Goal: Task Accomplishment & Management: Use online tool/utility

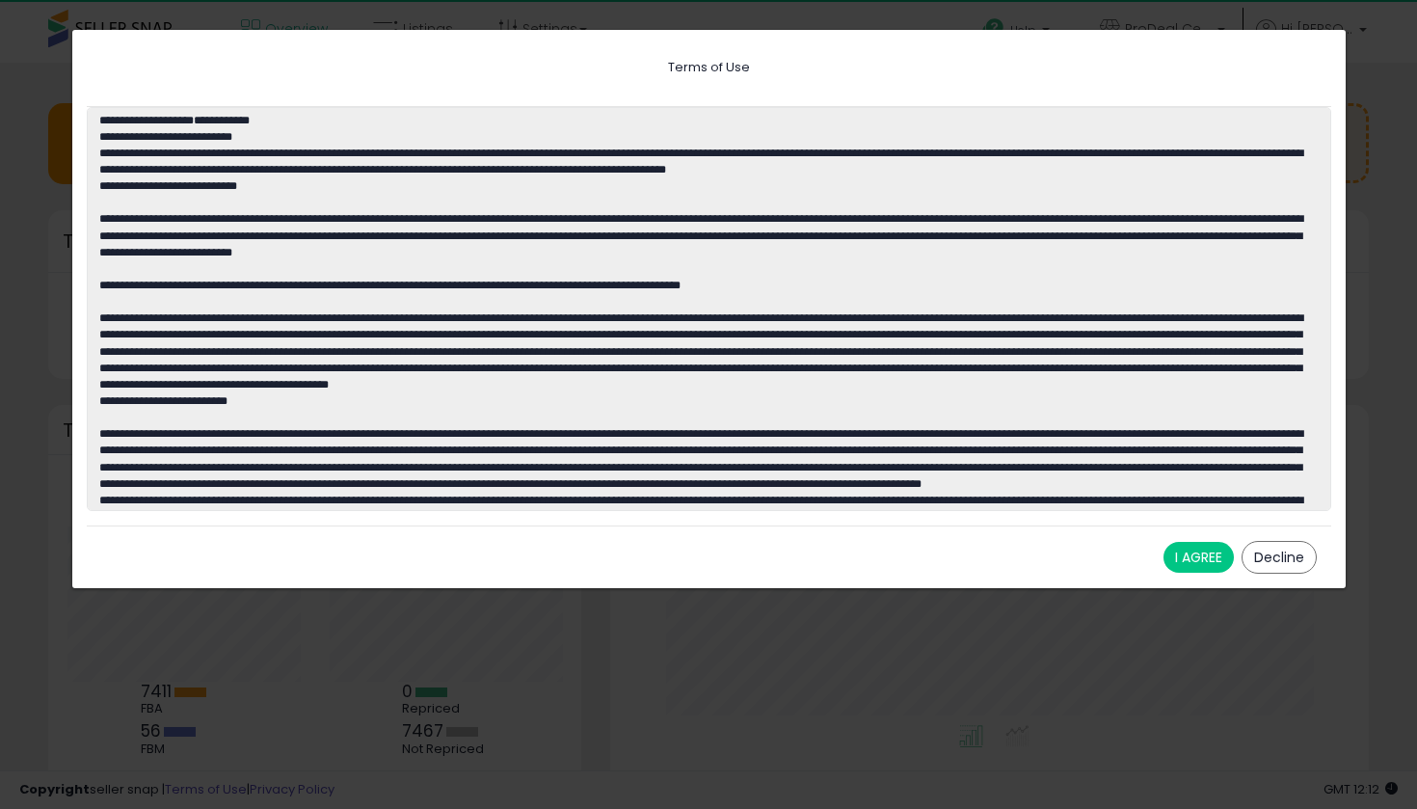
scroll to position [268, 719]
click at [1184, 553] on button "I AGREE" at bounding box center [1199, 557] width 70 height 31
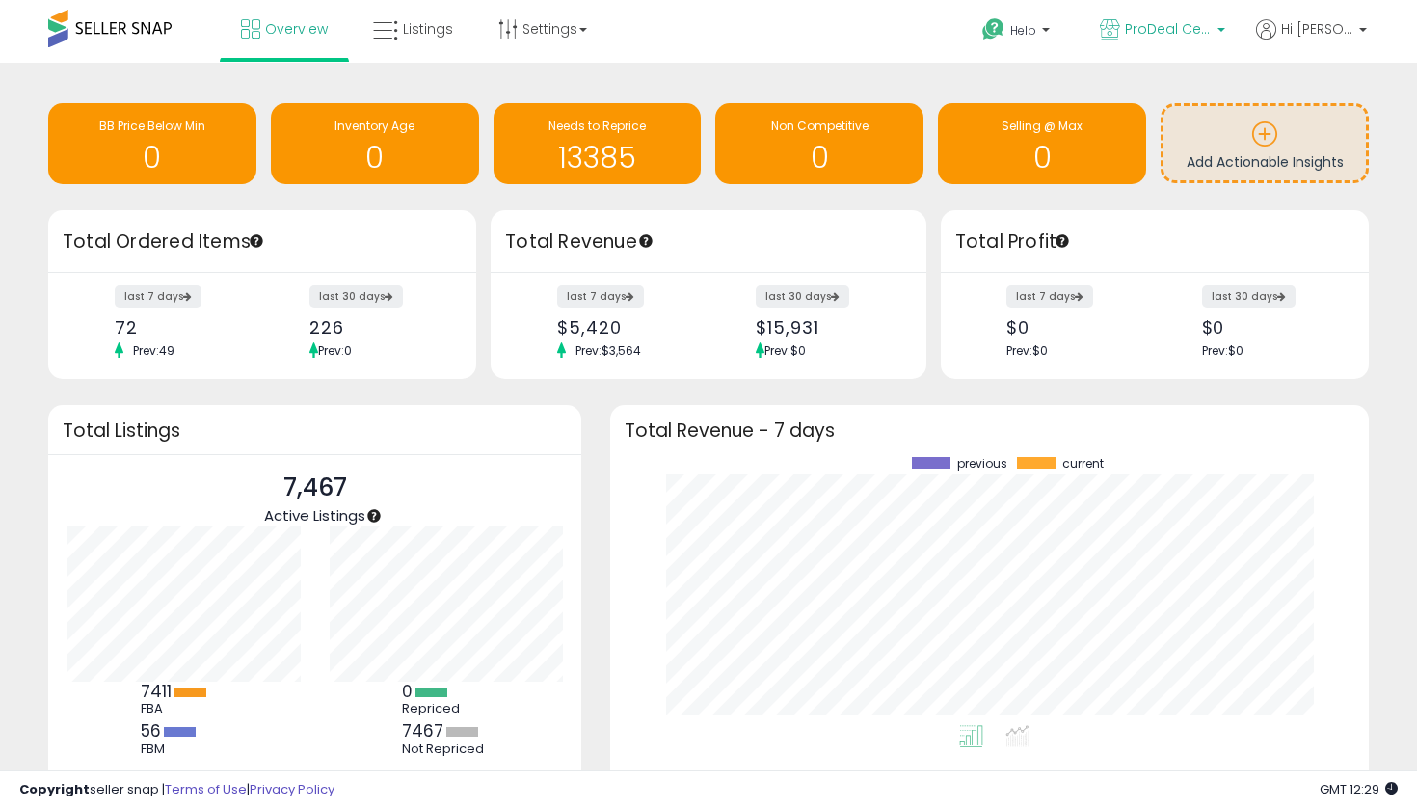
click at [1212, 36] on span "ProDeal Central" at bounding box center [1168, 28] width 87 height 19
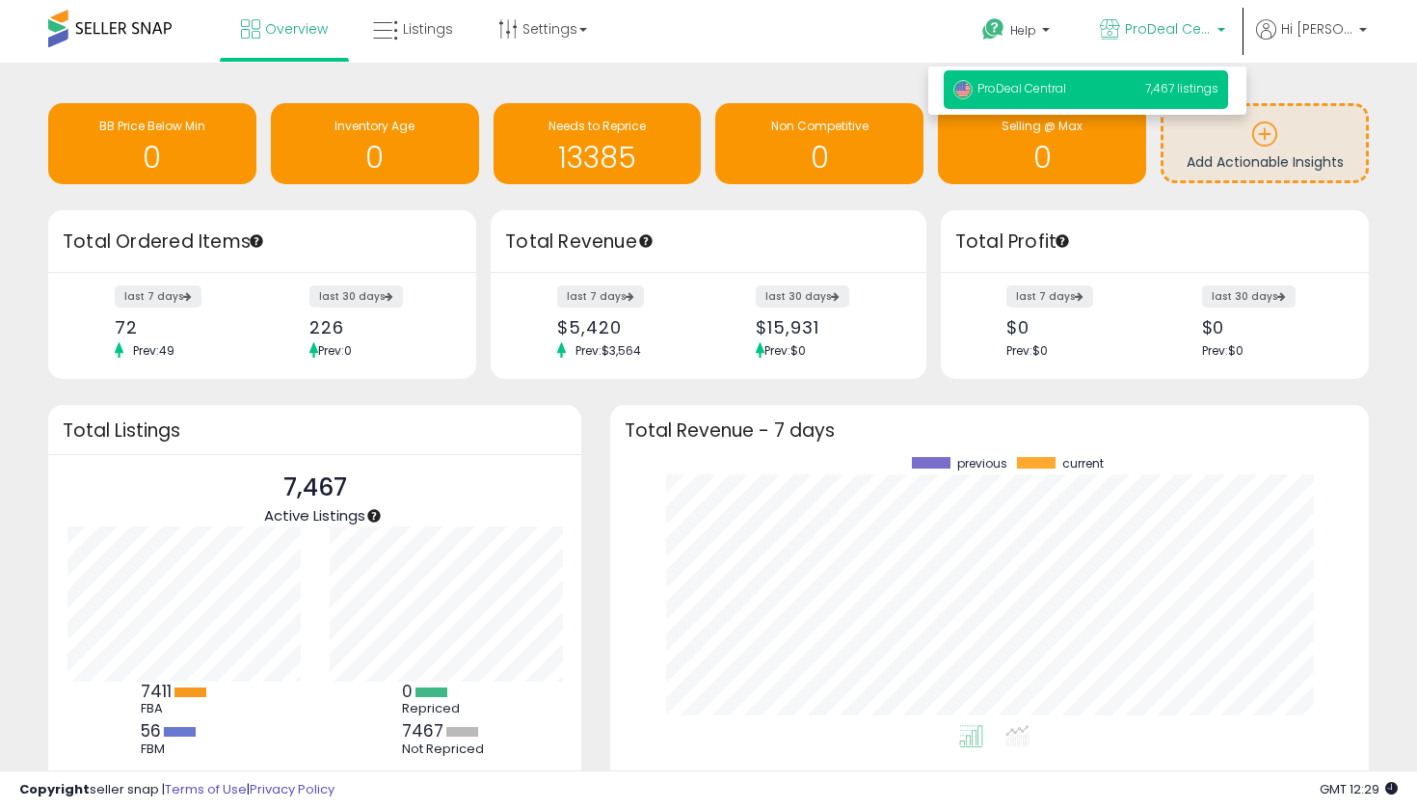
click at [1212, 36] on span "ProDeal Central" at bounding box center [1168, 28] width 87 height 19
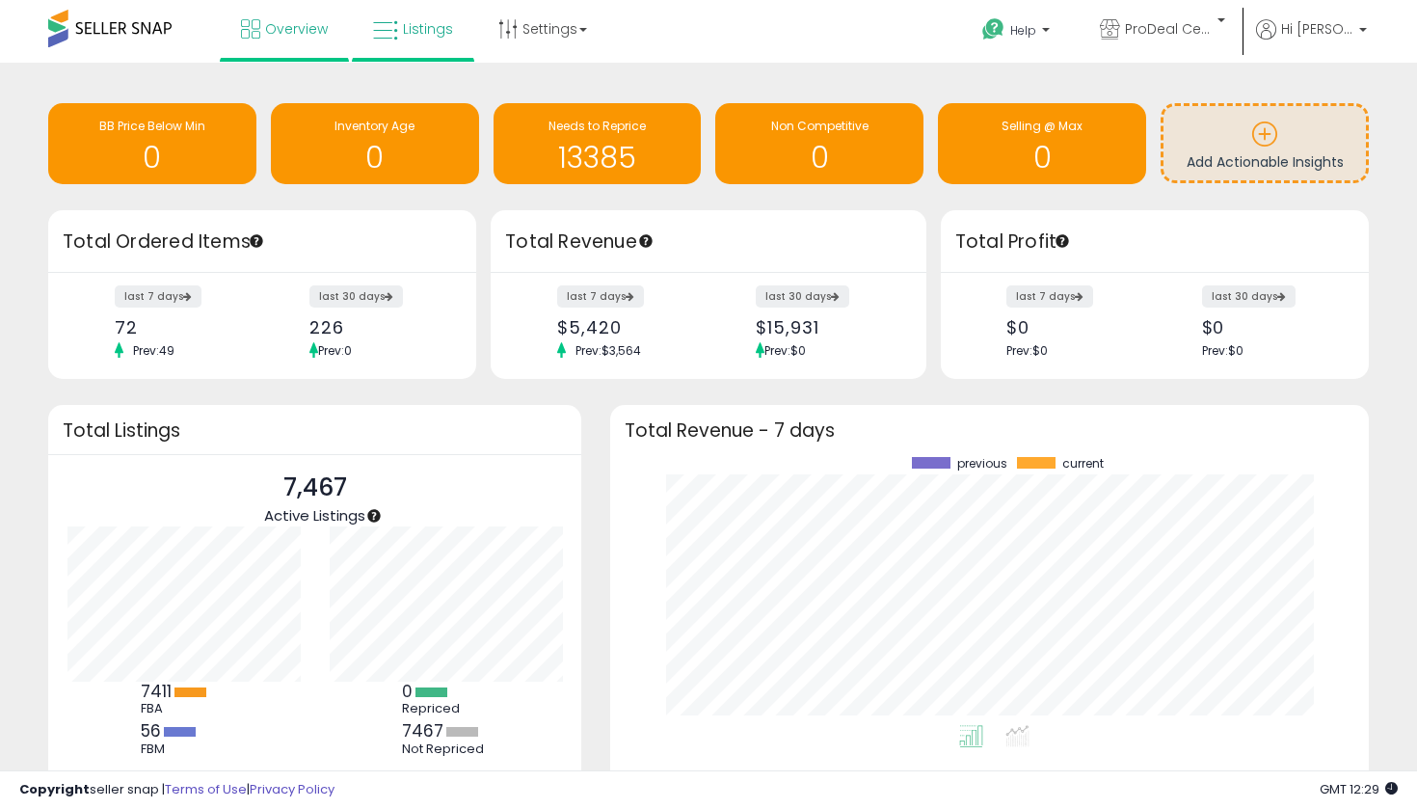
click at [390, 39] on icon at bounding box center [385, 30] width 25 height 25
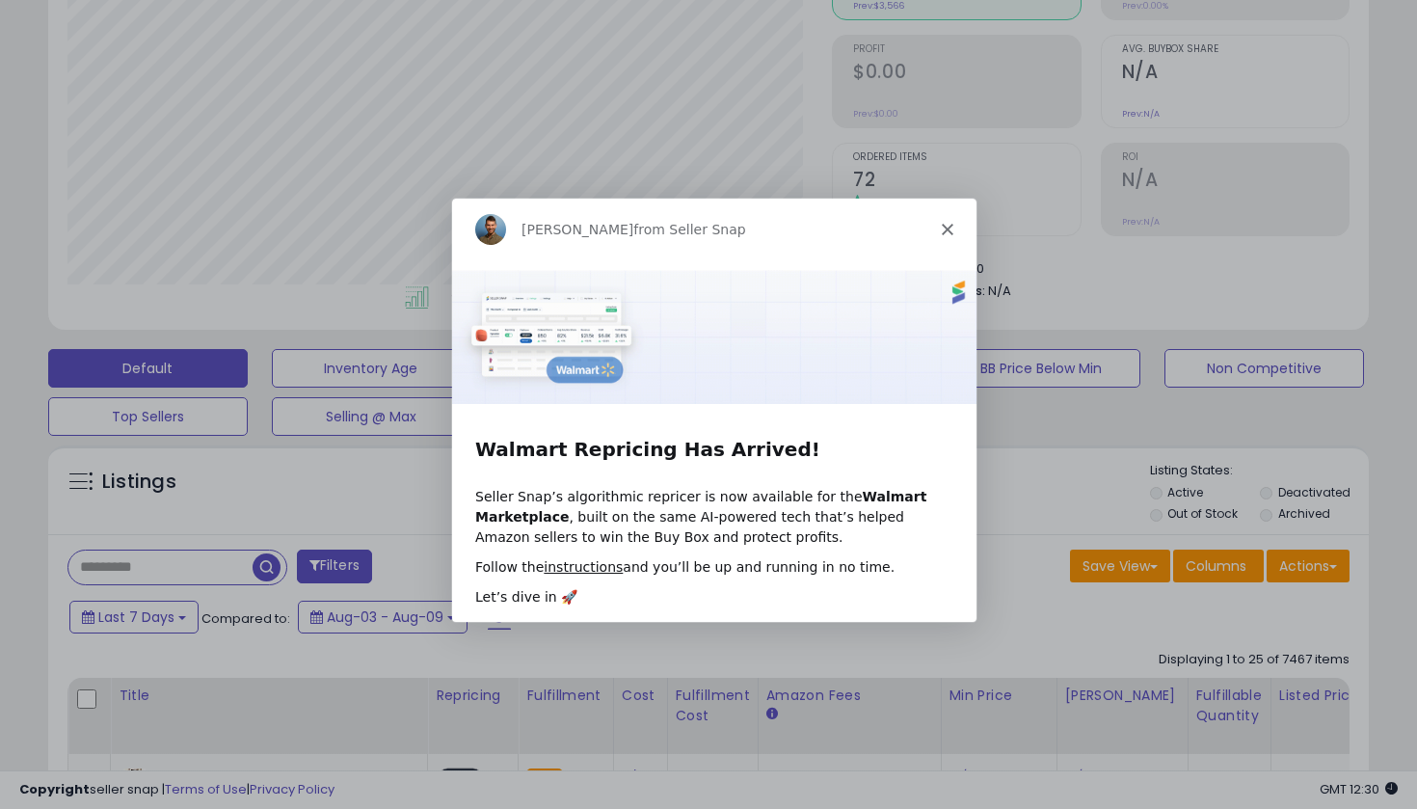
scroll to position [259, 0]
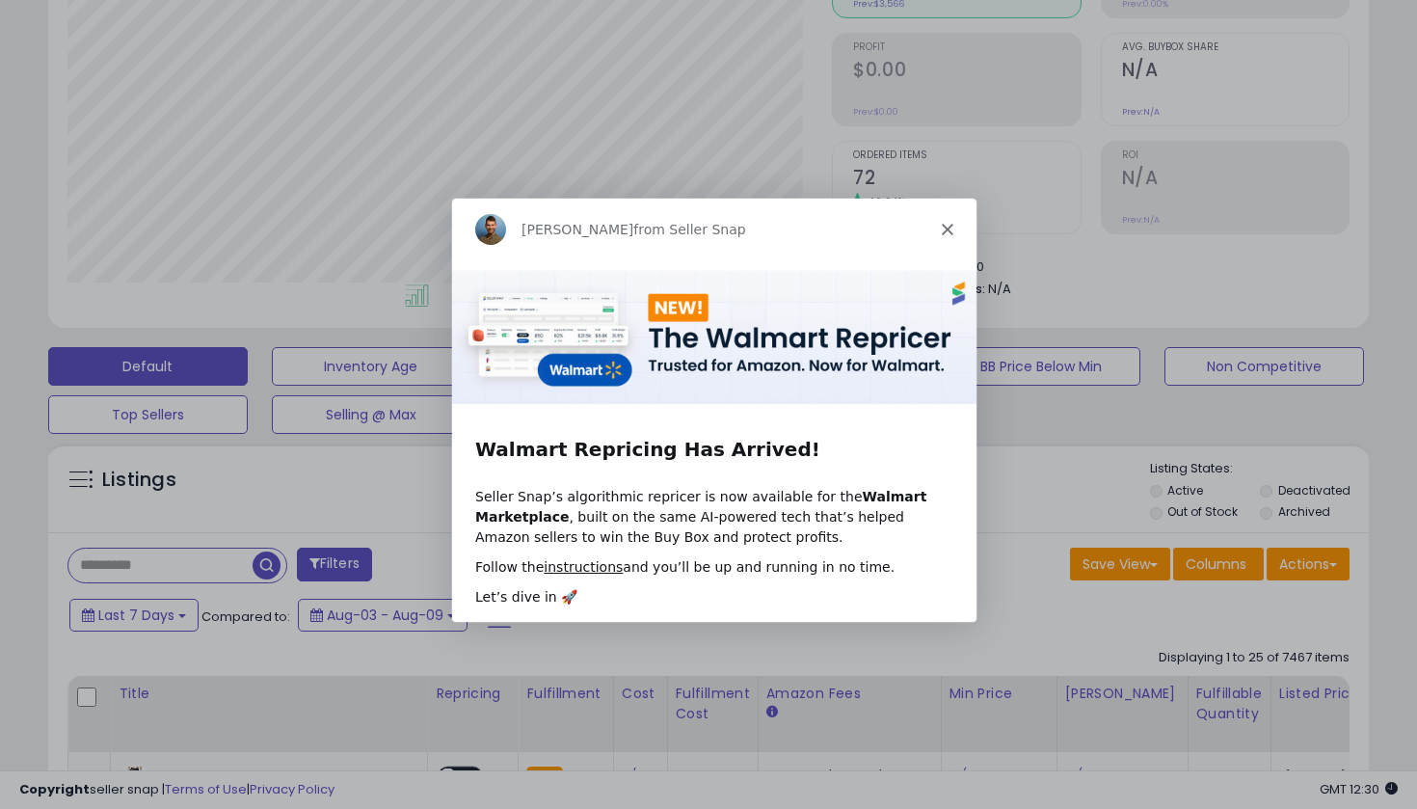
click at [949, 234] on div "[PERSON_NAME] from Seller Snap" at bounding box center [713, 228] width 525 height 62
click at [946, 230] on icon "Close" at bounding box center [947, 228] width 12 height 12
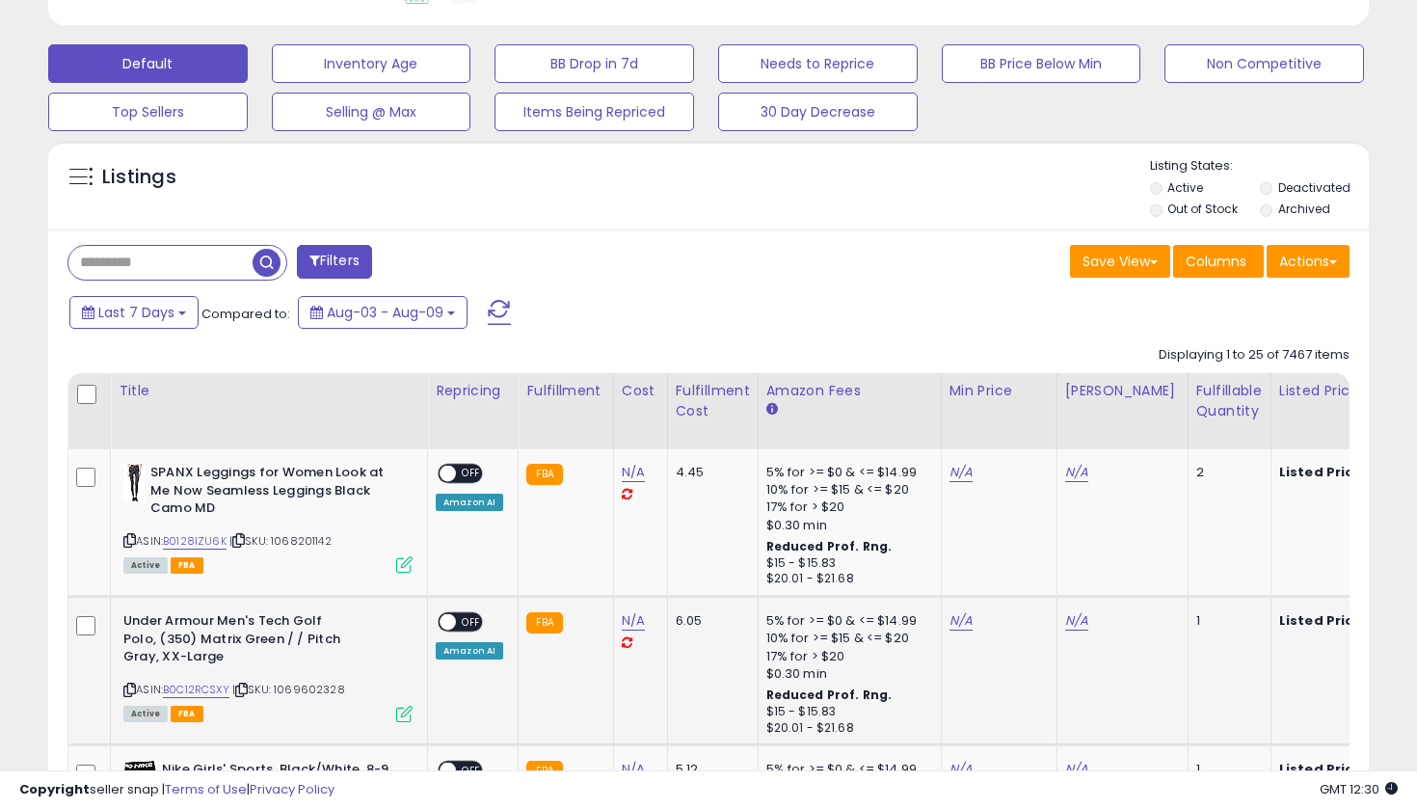
scroll to position [560, 0]
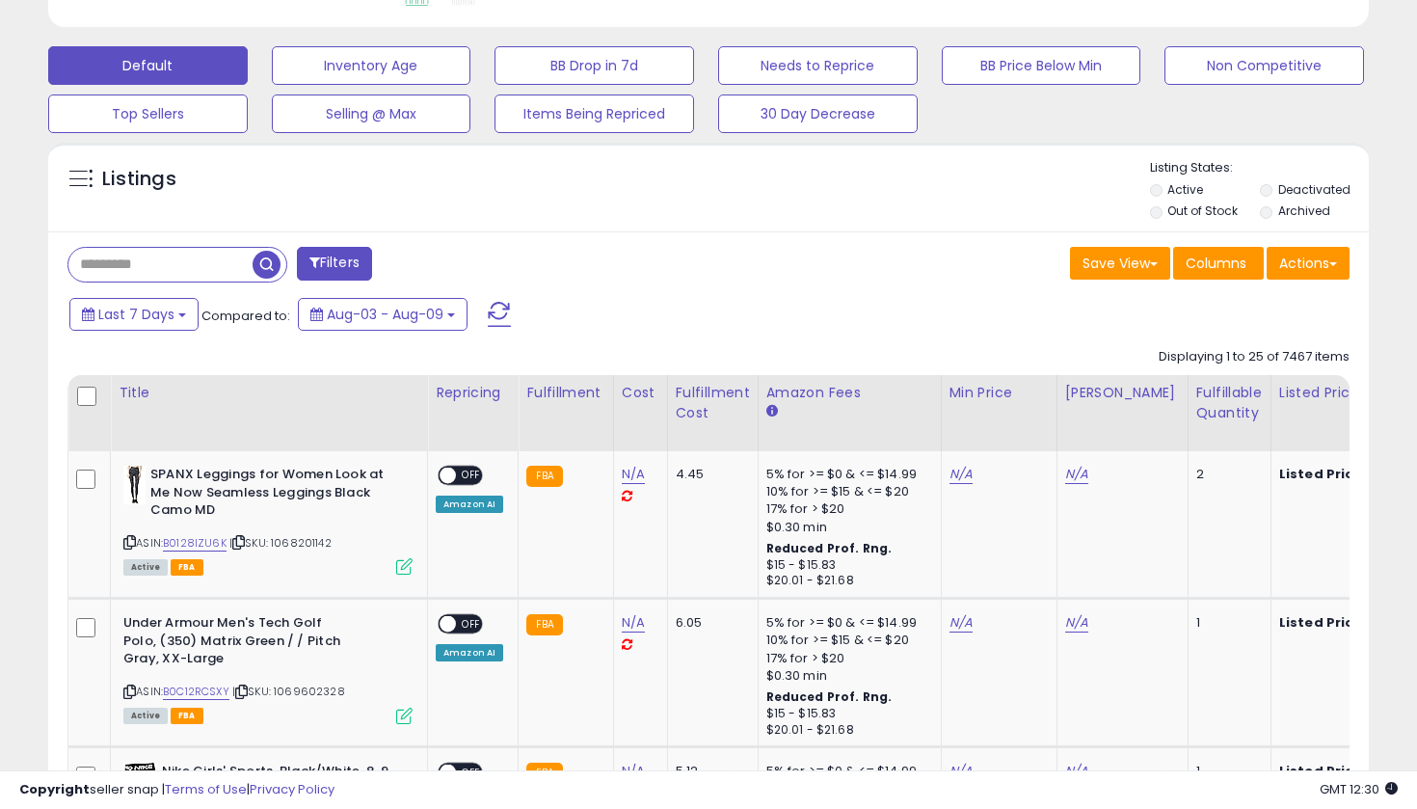
click at [331, 253] on button "Filters" at bounding box center [334, 264] width 75 height 34
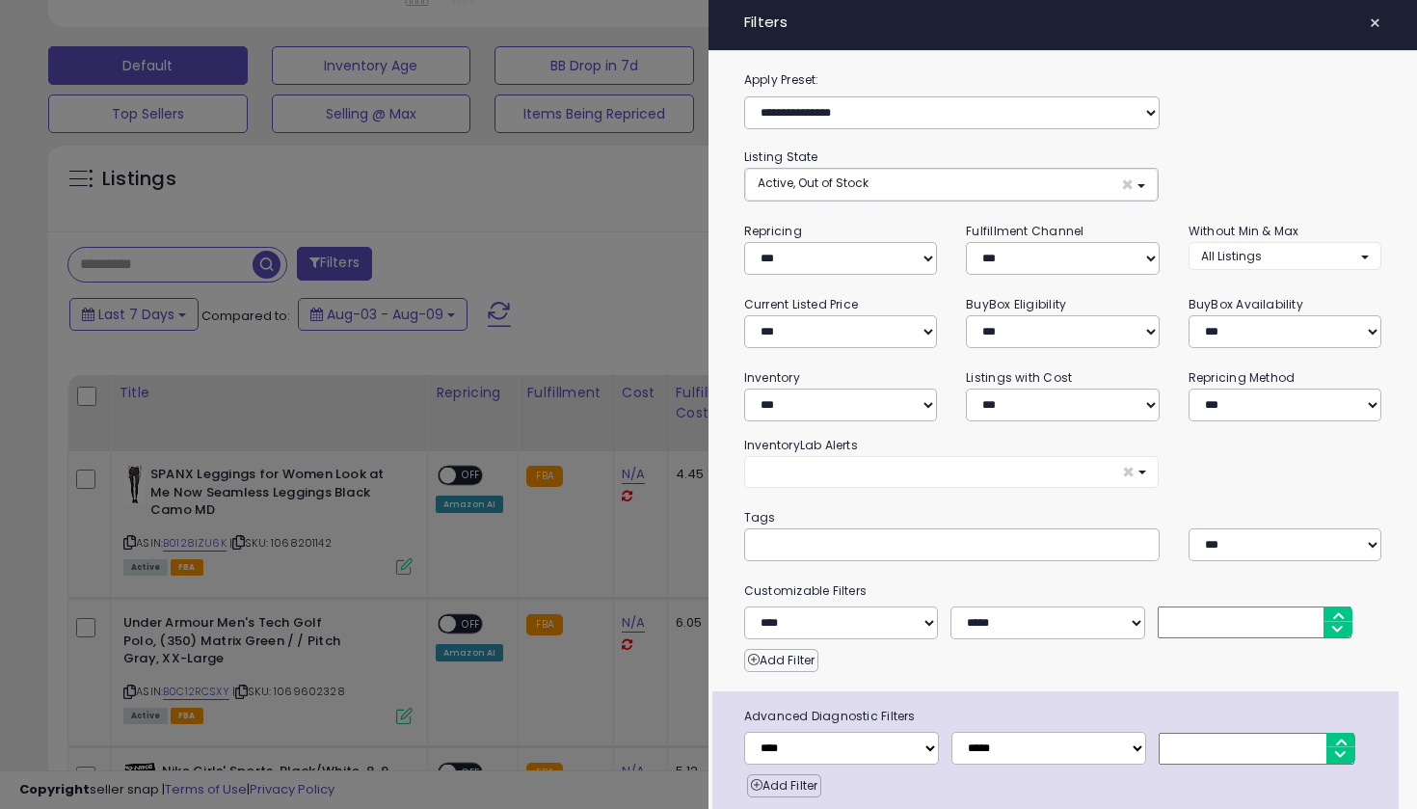
click at [1376, 22] on span "×" at bounding box center [1375, 23] width 13 height 27
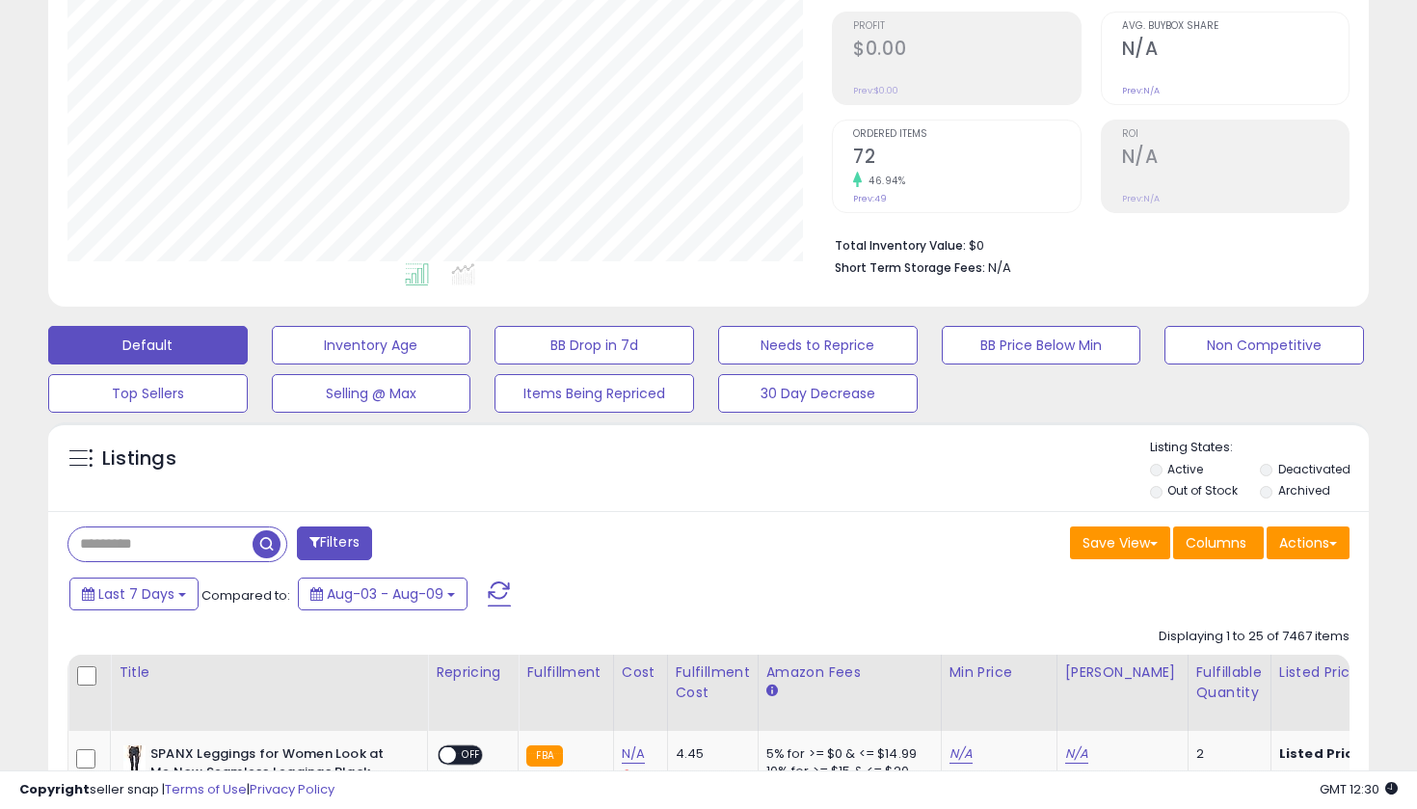
scroll to position [288, 0]
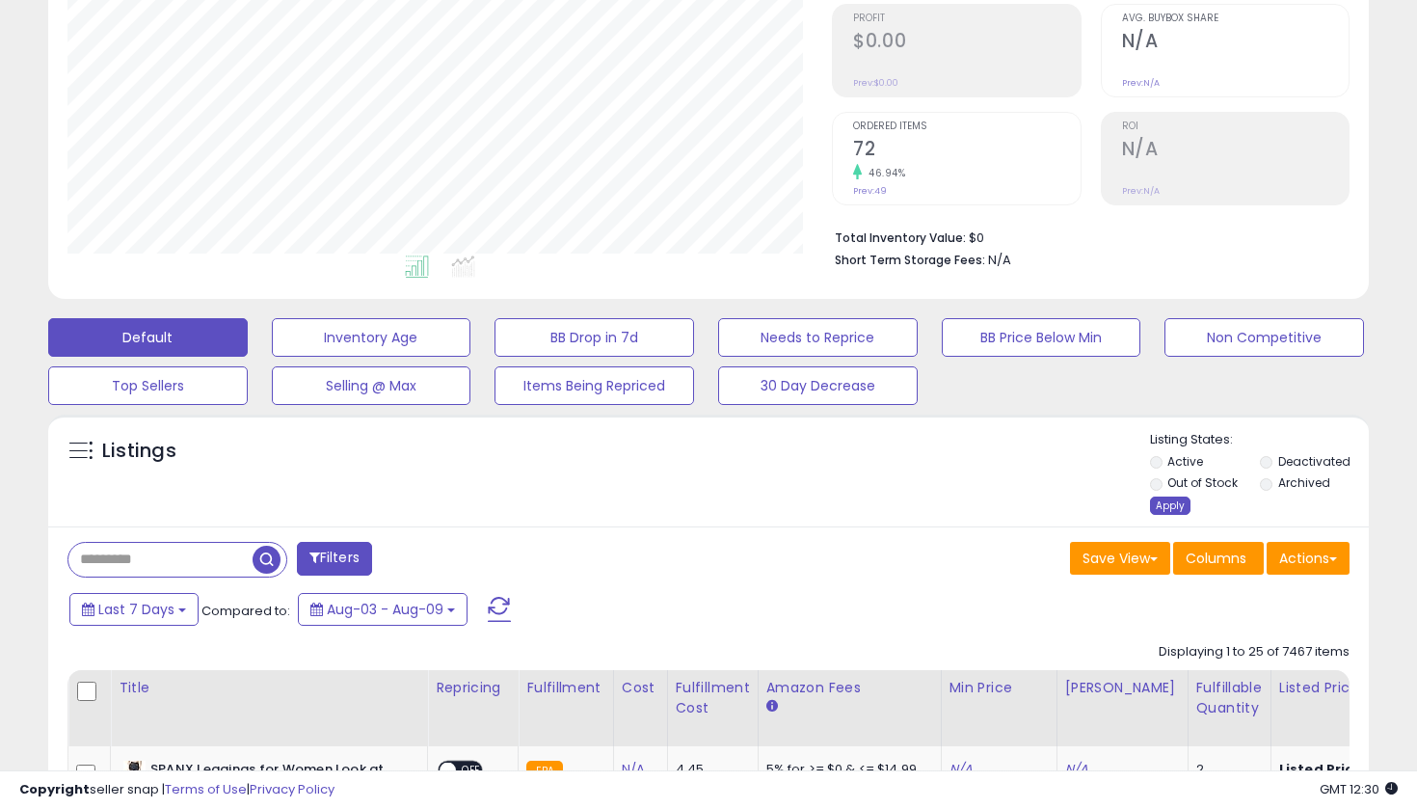
click at [1165, 498] on div "Apply" at bounding box center [1170, 506] width 40 height 18
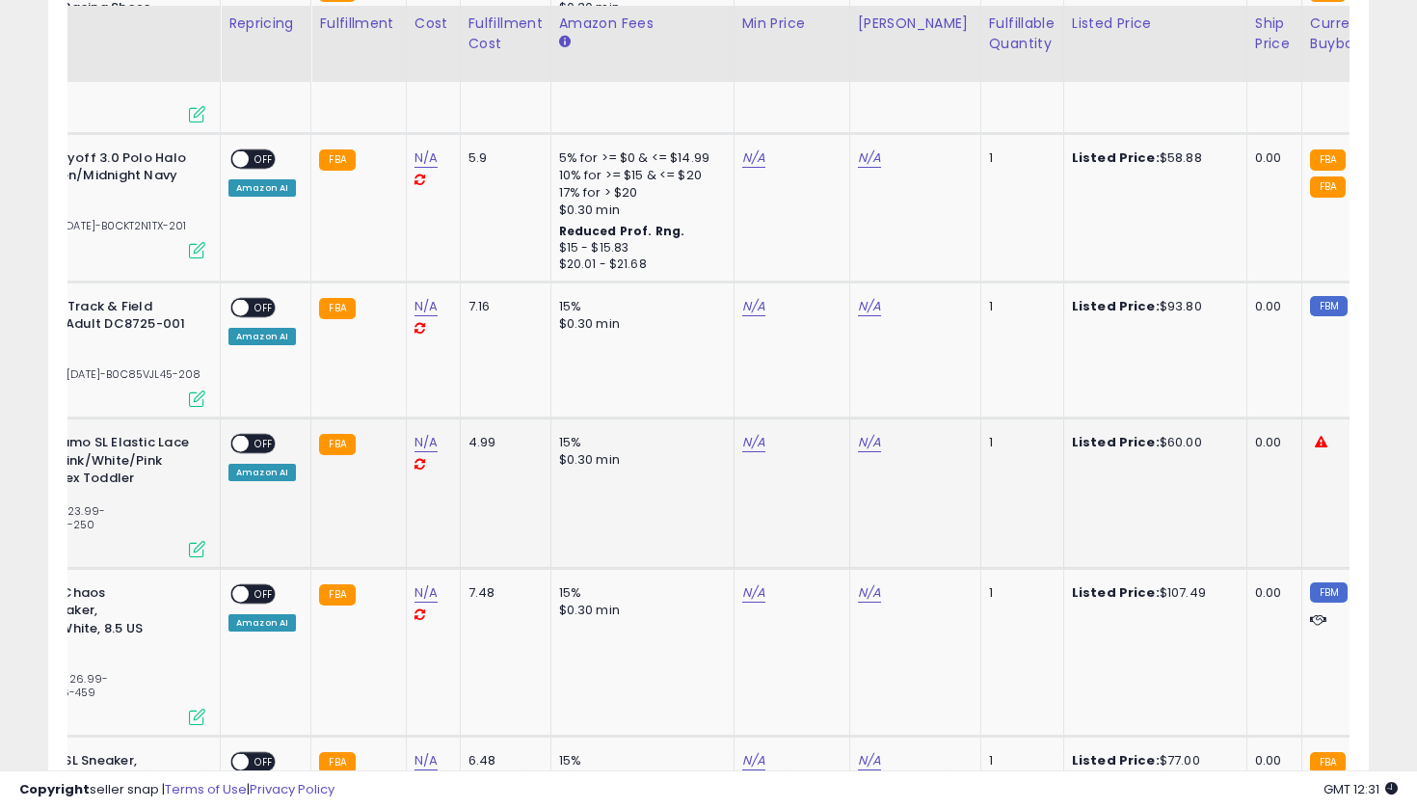
scroll to position [0, 0]
